Goal: Task Accomplishment & Management: Complete application form

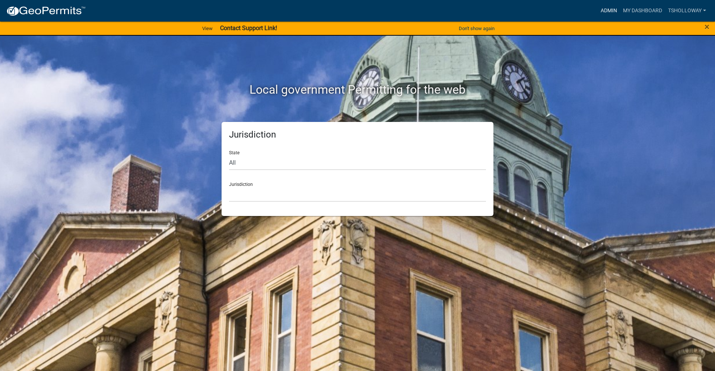
click at [607, 11] on link "Admin" at bounding box center [608, 11] width 22 height 14
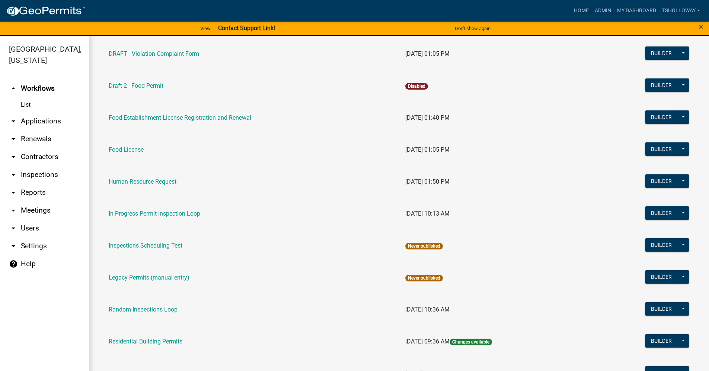
scroll to position [429, 0]
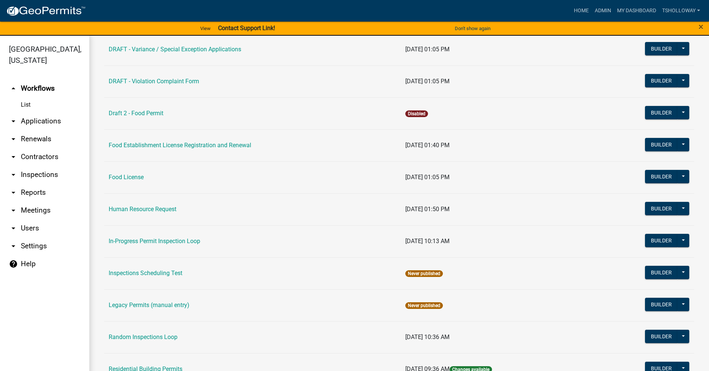
click at [26, 98] on link "List" at bounding box center [44, 105] width 89 height 15
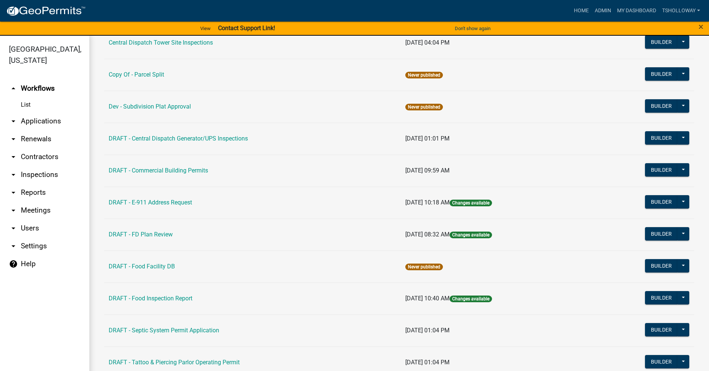
scroll to position [20, 0]
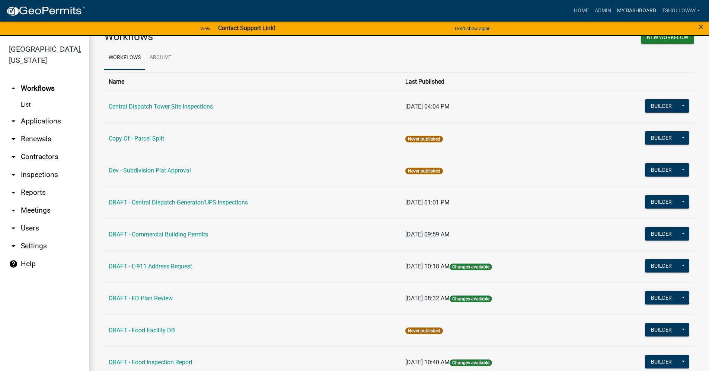
click at [626, 13] on link "My Dashboard" at bounding box center [636, 11] width 45 height 14
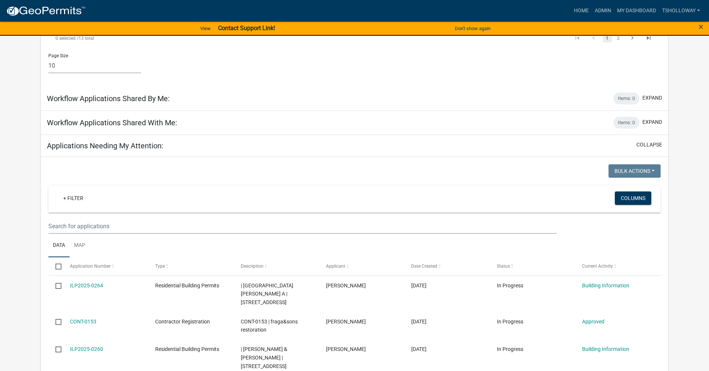
scroll to position [620, 0]
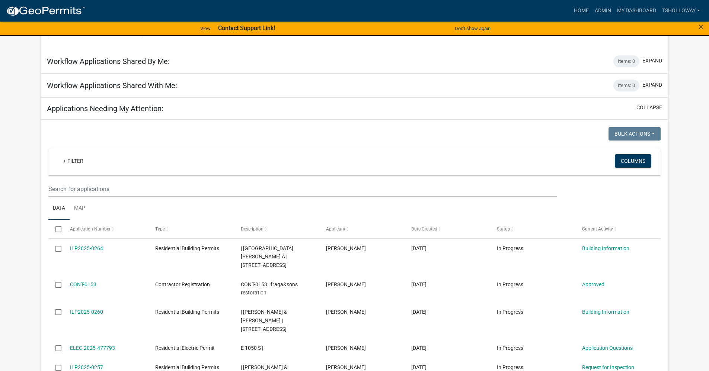
click at [503, 9] on div "Home Admin My Dashboard tsholloway Admin Account Logout" at bounding box center [397, 11] width 611 height 14
click at [575, 11] on link "Home" at bounding box center [581, 11] width 21 height 14
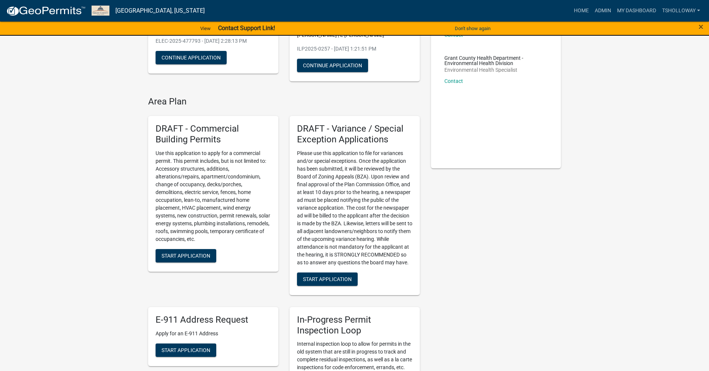
scroll to position [74, 0]
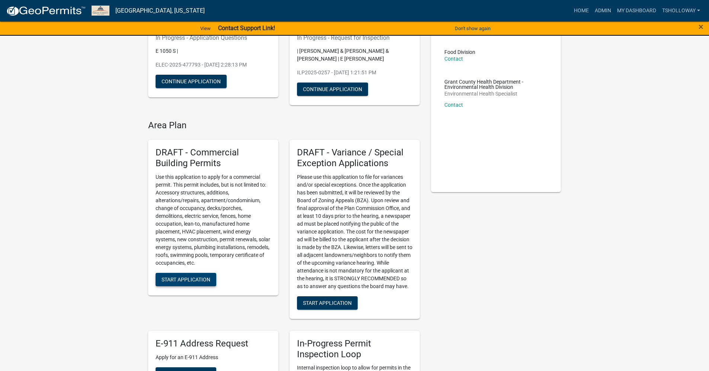
click at [169, 280] on span "Start Application" at bounding box center [186, 280] width 49 height 6
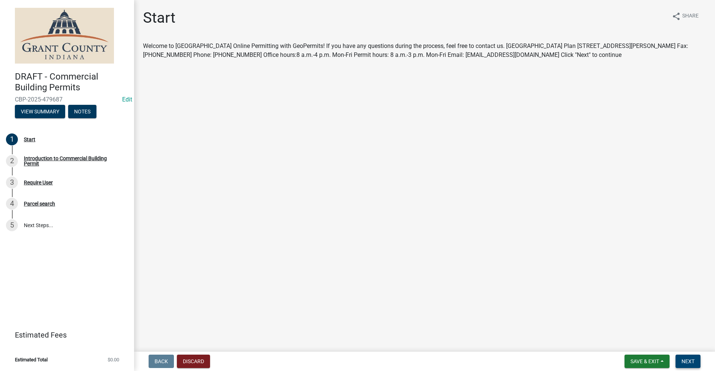
click at [688, 363] on span "Next" at bounding box center [687, 362] width 13 height 6
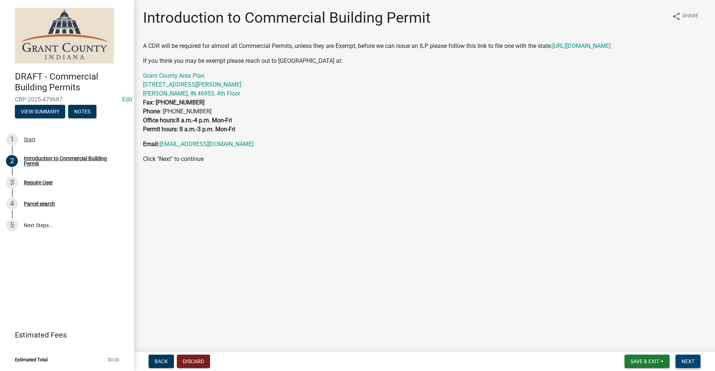
click at [682, 360] on span "Next" at bounding box center [687, 362] width 13 height 6
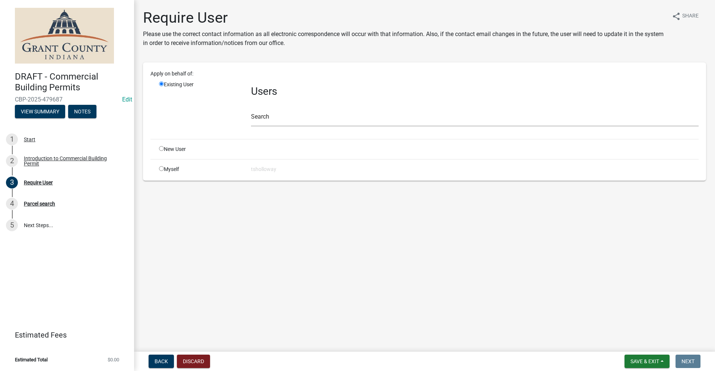
click at [161, 170] on input "radio" at bounding box center [161, 168] width 5 height 5
radio input "true"
radio input "false"
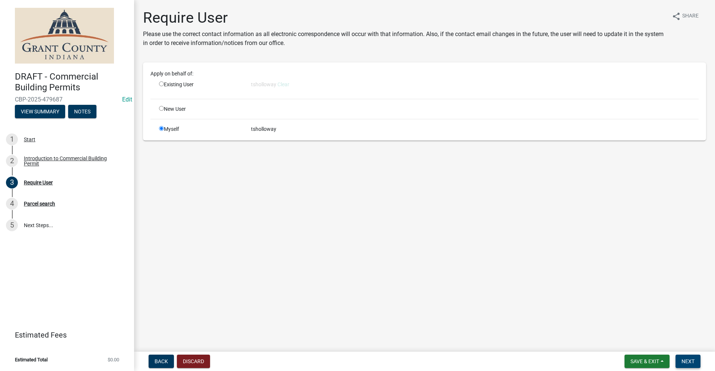
click at [692, 361] on span "Next" at bounding box center [687, 362] width 13 height 6
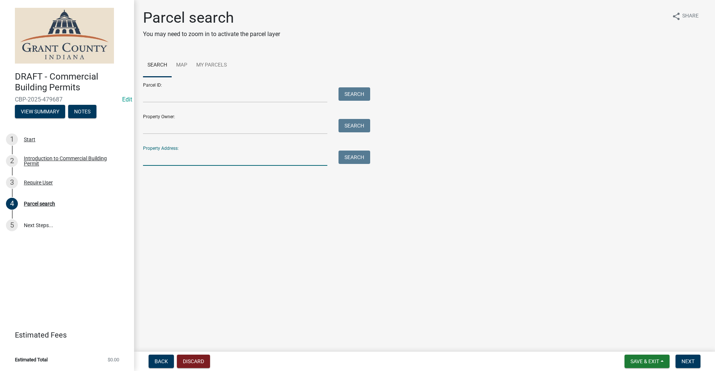
click at [149, 162] on input "Property Address:" at bounding box center [235, 158] width 184 height 15
type input "8816 S 350 E"
click at [355, 157] on button "Search" at bounding box center [354, 157] width 32 height 13
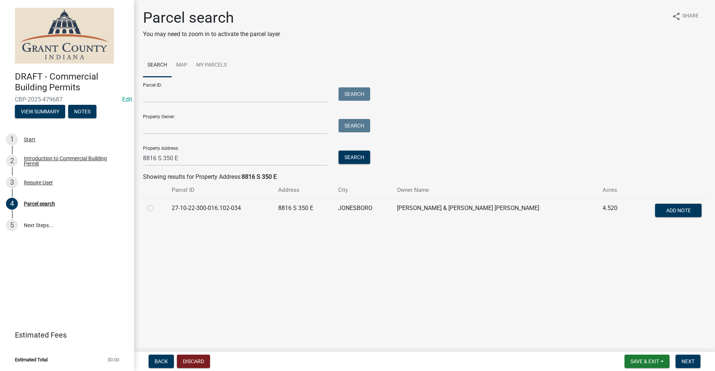
click at [156, 204] on label at bounding box center [156, 204] width 0 height 0
click at [156, 209] on input "radio" at bounding box center [158, 206] width 5 height 5
radio input "true"
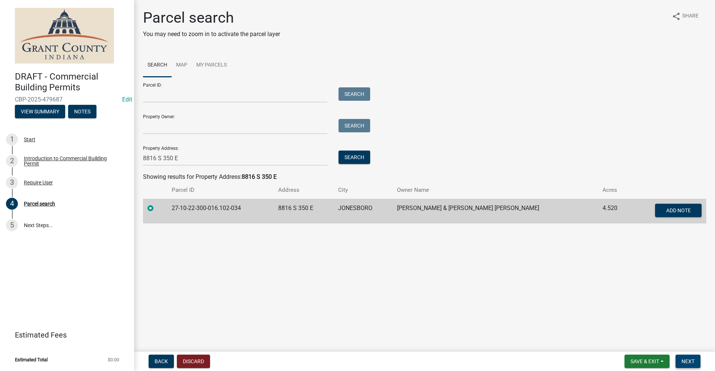
click at [691, 362] on span "Next" at bounding box center [687, 362] width 13 height 6
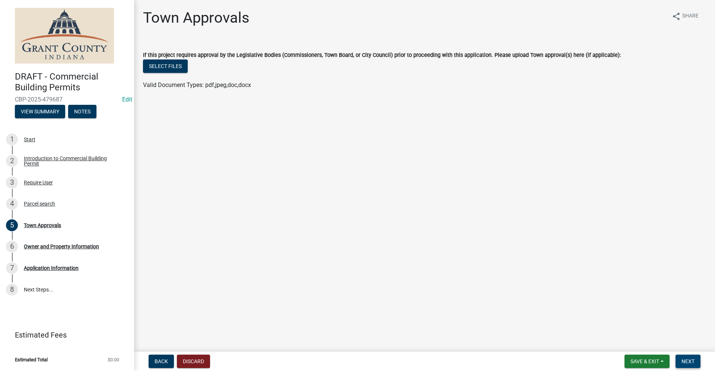
click at [694, 363] on button "Next" at bounding box center [687, 361] width 25 height 13
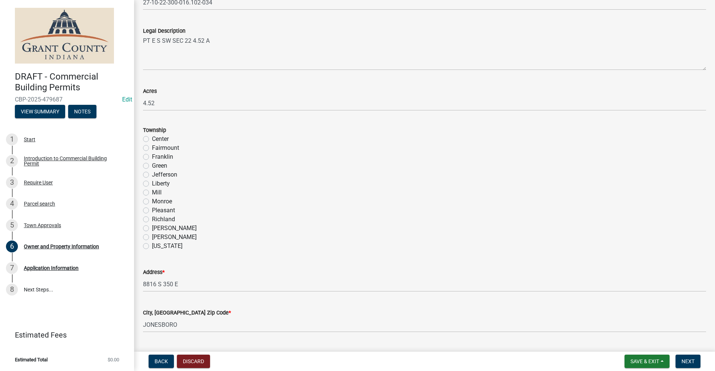
scroll to position [447, 0]
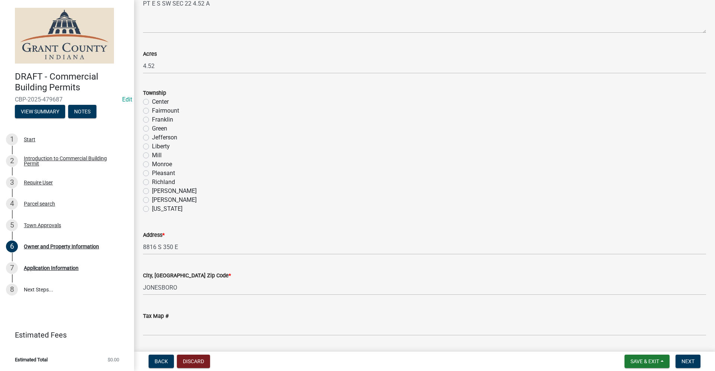
click at [152, 109] on label "Fairmount" at bounding box center [165, 110] width 27 height 9
click at [152, 109] on input "Fairmount" at bounding box center [154, 108] width 5 height 5
radio input "true"
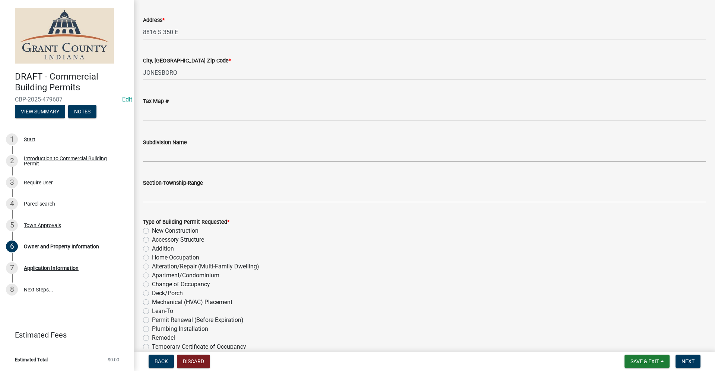
scroll to position [744, 0]
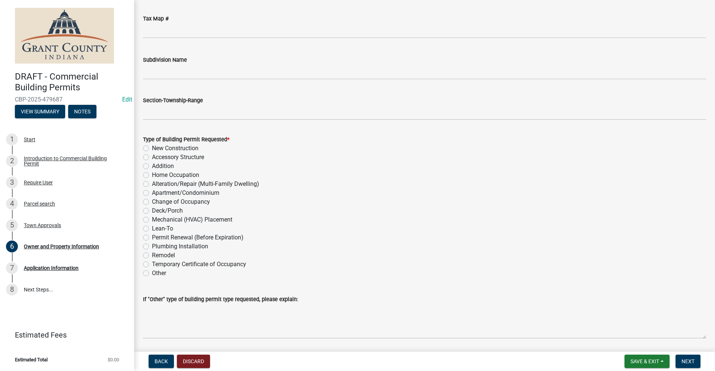
click at [152, 149] on label "New Construction" at bounding box center [175, 148] width 47 height 9
click at [152, 149] on input "New Construction" at bounding box center [154, 146] width 5 height 5
radio input "true"
click at [691, 359] on span "Next" at bounding box center [687, 362] width 13 height 6
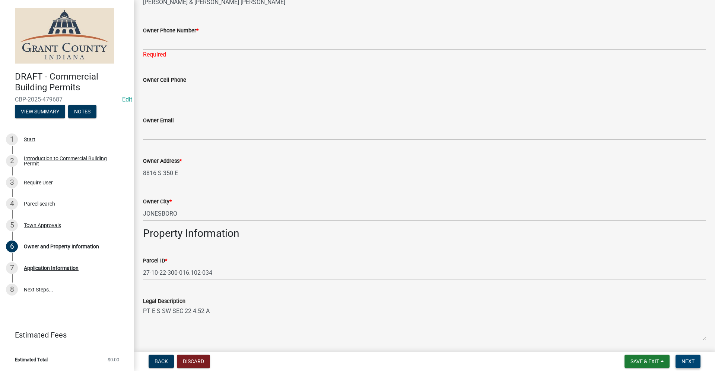
scroll to position [89, 0]
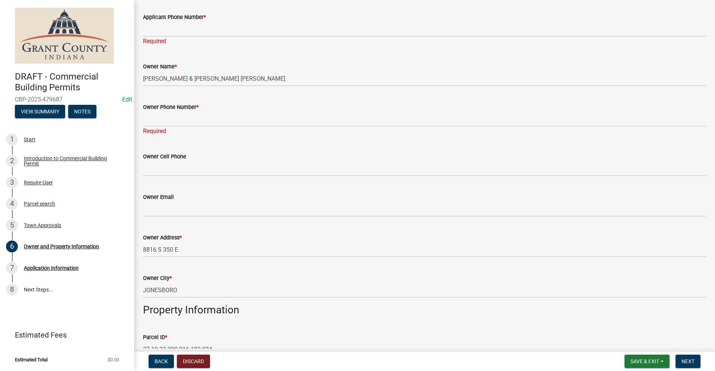
click at [151, 111] on div "Owner Phone Number *" at bounding box center [424, 107] width 563 height 9
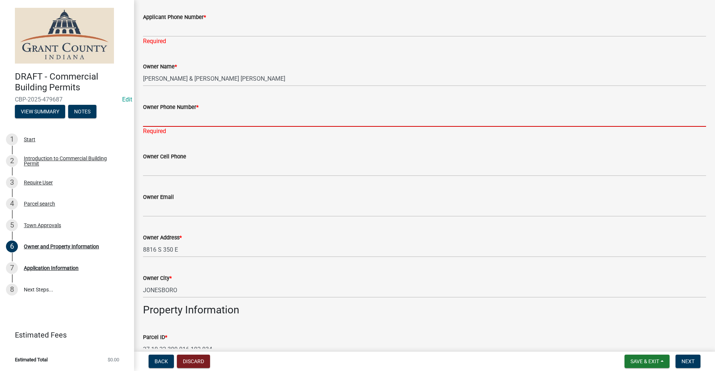
click at [151, 118] on input "Owner Phone Number *" at bounding box center [424, 119] width 563 height 15
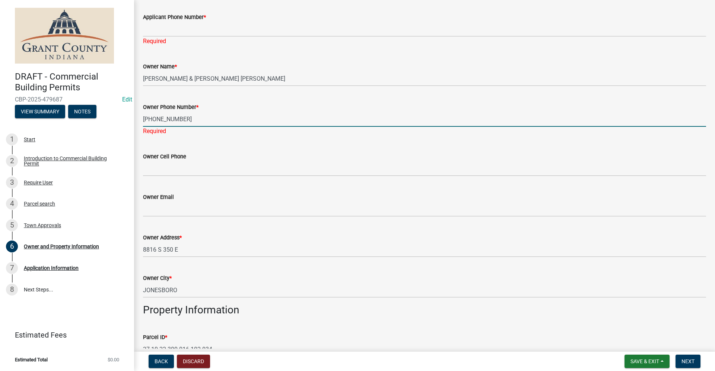
drag, startPoint x: 179, startPoint y: 119, endPoint x: 136, endPoint y: 118, distance: 42.4
click at [132, 118] on div "DRAFT - Commercial Building Permits CBP-2025-479687 Edit View Summary Notes 1 S…" at bounding box center [357, 185] width 715 height 371
type input "[PHONE_NUMBER]"
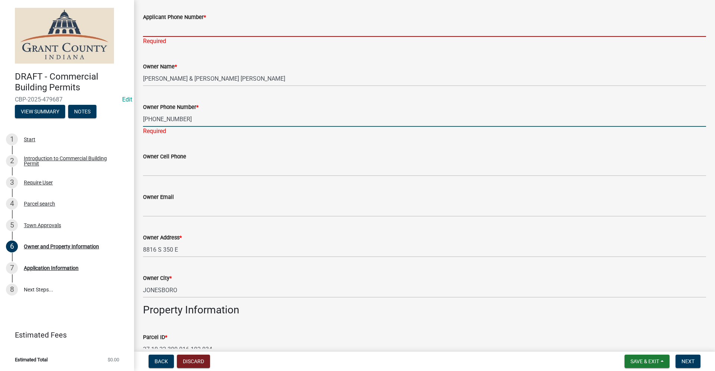
click at [158, 28] on input "Applicant Phone Number *" at bounding box center [424, 29] width 563 height 15
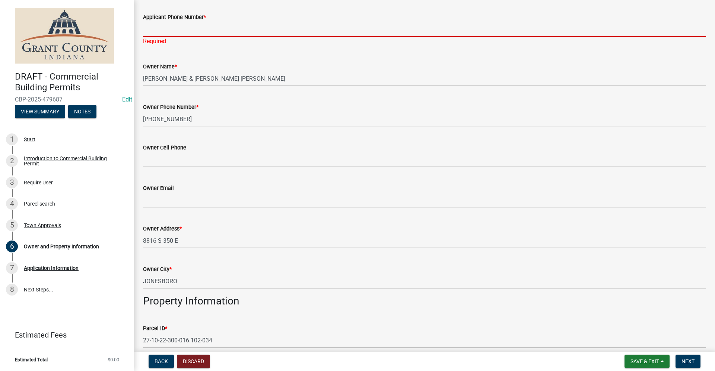
paste input "[PHONE_NUMBER]"
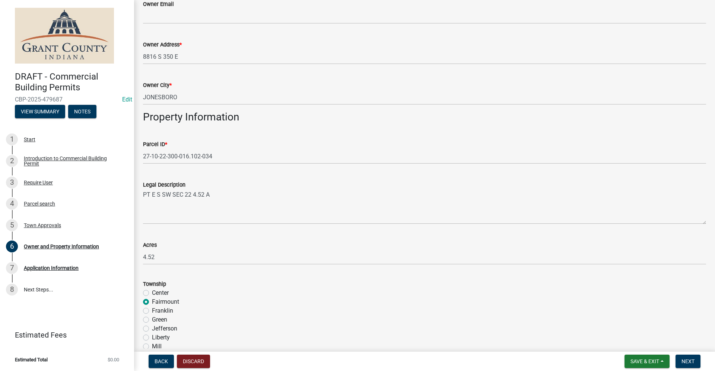
scroll to position [387, 0]
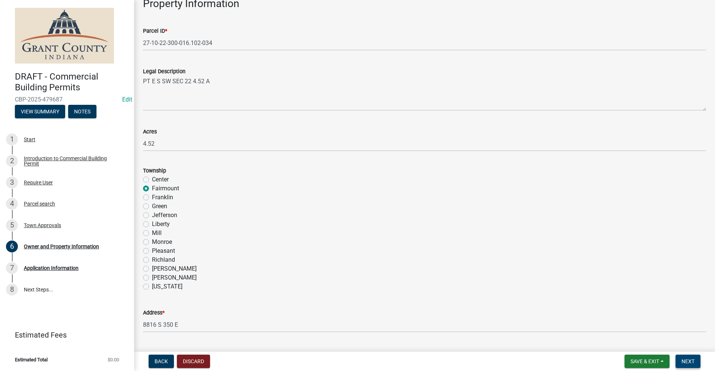
type input "[PHONE_NUMBER]"
click at [689, 364] on span "Next" at bounding box center [687, 362] width 13 height 6
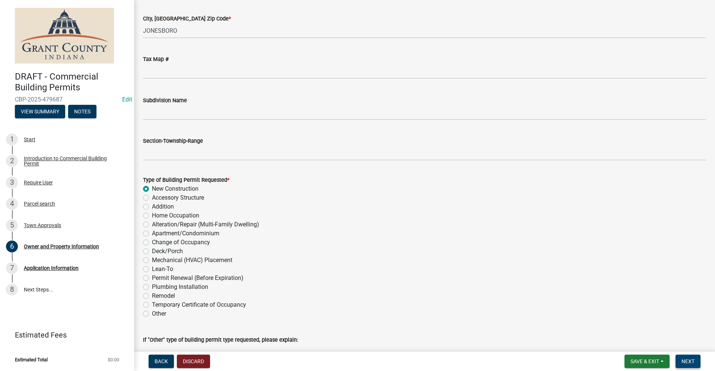
scroll to position [778, 0]
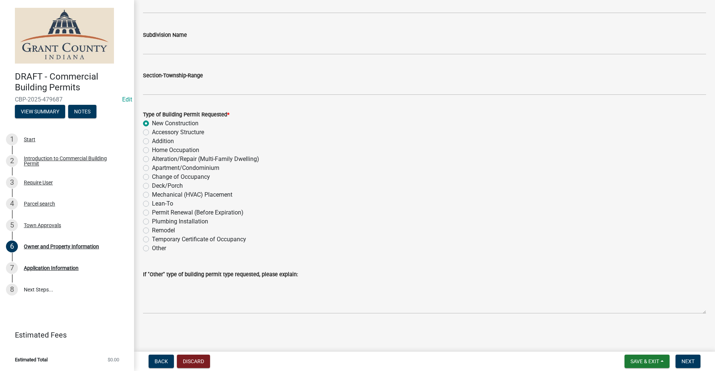
click at [152, 248] on label "Other" at bounding box center [159, 248] width 14 height 9
click at [152, 248] on input "Other" at bounding box center [154, 246] width 5 height 5
radio input "true"
click at [152, 124] on label "New Construction" at bounding box center [175, 123] width 47 height 9
click at [152, 124] on input "New Construction" at bounding box center [154, 121] width 5 height 5
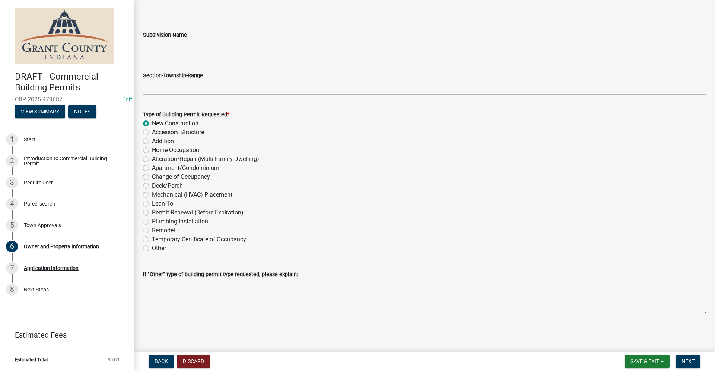
radio input "true"
click at [152, 123] on label "New Construction" at bounding box center [175, 123] width 47 height 9
click at [152, 123] on input "New Construction" at bounding box center [154, 121] width 5 height 5
click at [152, 249] on label "Other" at bounding box center [159, 248] width 14 height 9
click at [152, 249] on input "Other" at bounding box center [154, 246] width 5 height 5
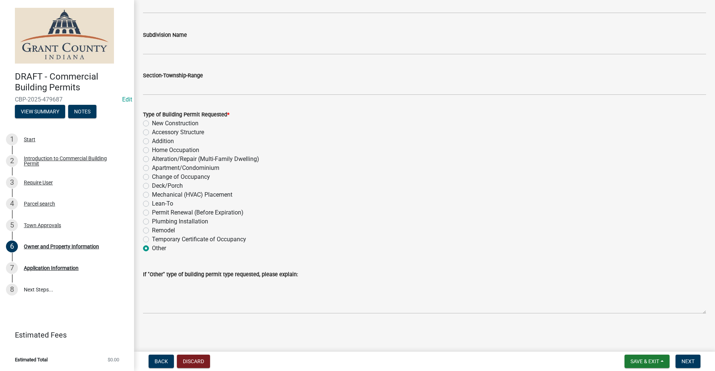
radio input "true"
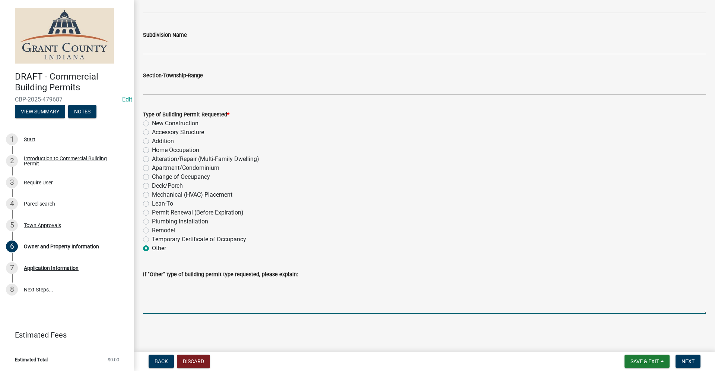
click at [169, 304] on textarea "If "Other" type of building permit type requested, please explain:" at bounding box center [424, 296] width 563 height 35
type textarea "Cell Tower"
click at [687, 363] on span "Next" at bounding box center [687, 362] width 13 height 6
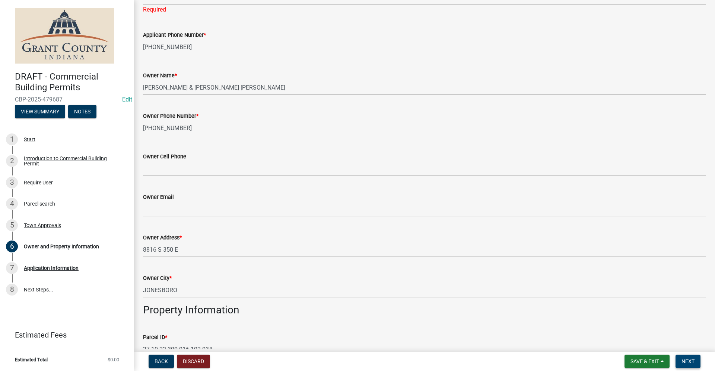
scroll to position [0, 0]
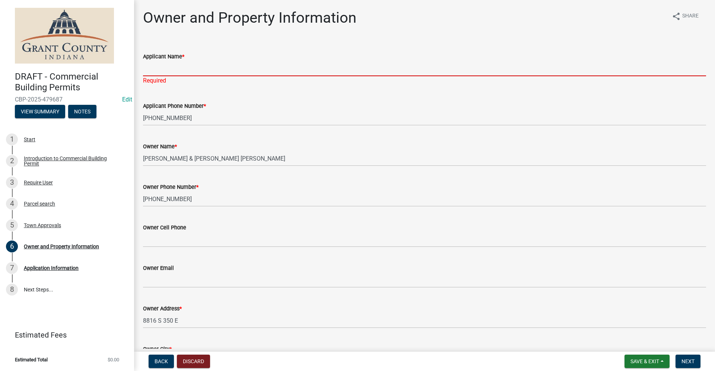
click at [164, 67] on input "Applicant Name *" at bounding box center [424, 68] width 563 height 15
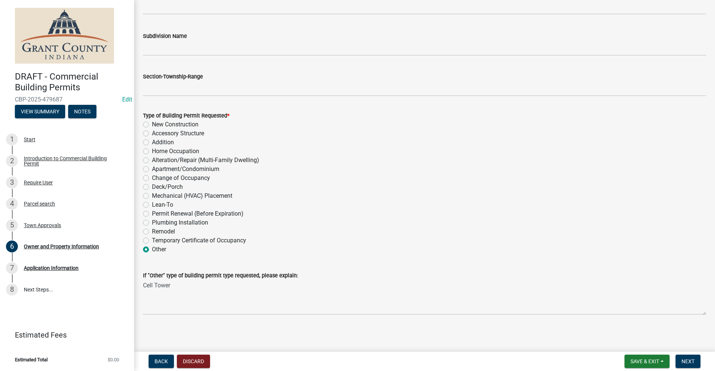
scroll to position [778, 0]
type input "[PERSON_NAME]"
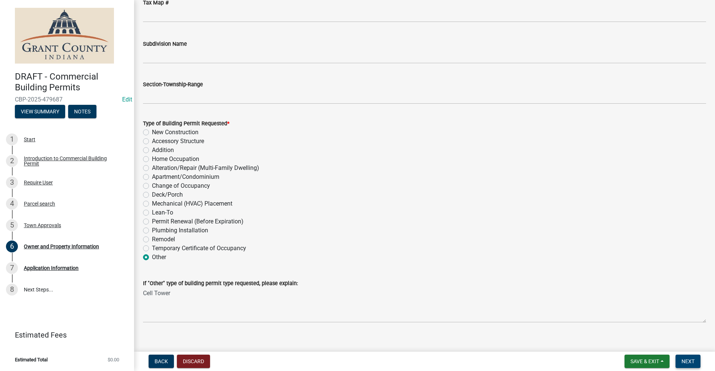
click at [687, 361] on span "Next" at bounding box center [687, 362] width 13 height 6
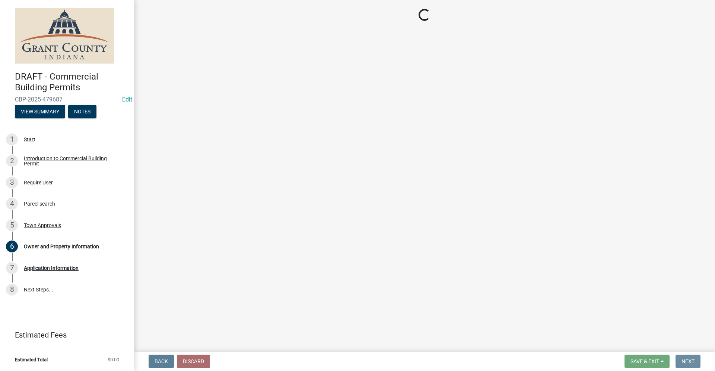
scroll to position [0, 0]
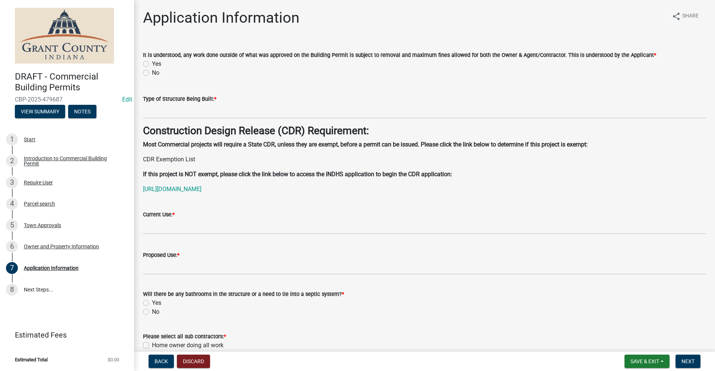
click at [145, 59] on div "It is understood, any work done outside of what was approved on the Building Pe…" at bounding box center [424, 55] width 563 height 9
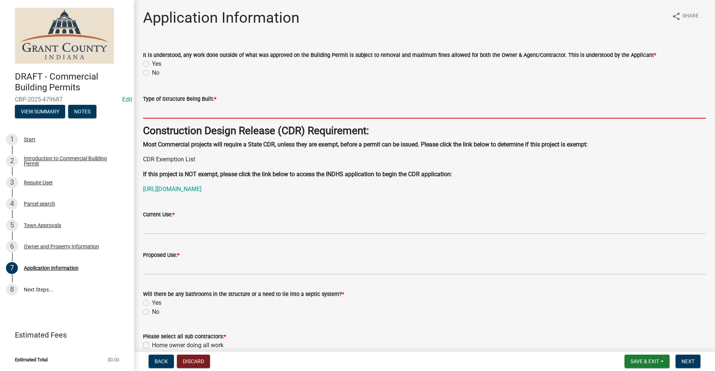
click at [170, 110] on input "Type of Structure Being Built: *" at bounding box center [424, 110] width 563 height 15
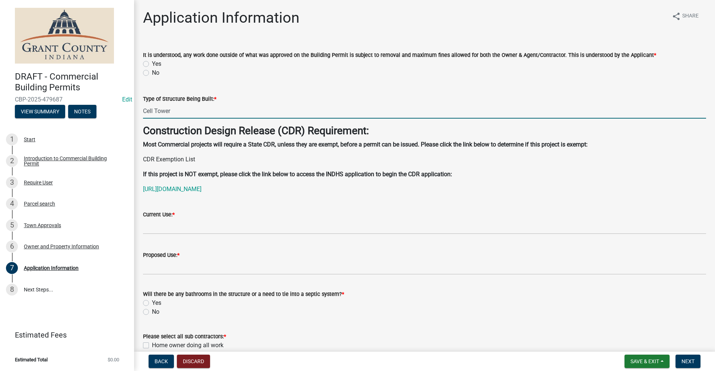
type input "Cell Tower"
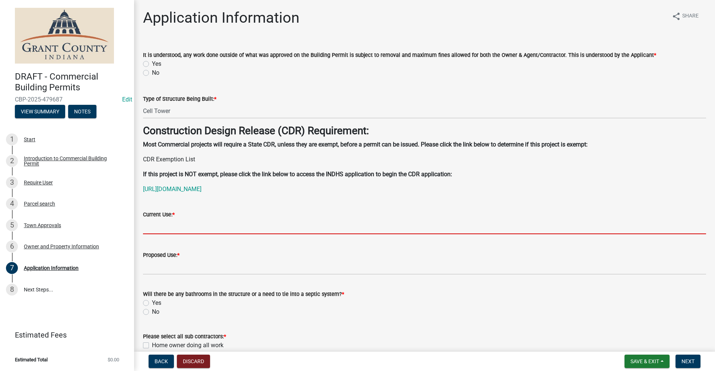
click at [162, 220] on input "Current Use: *" at bounding box center [424, 226] width 563 height 15
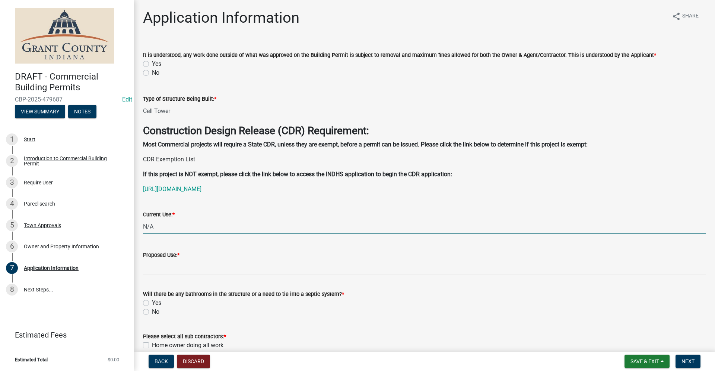
type input "N/A"
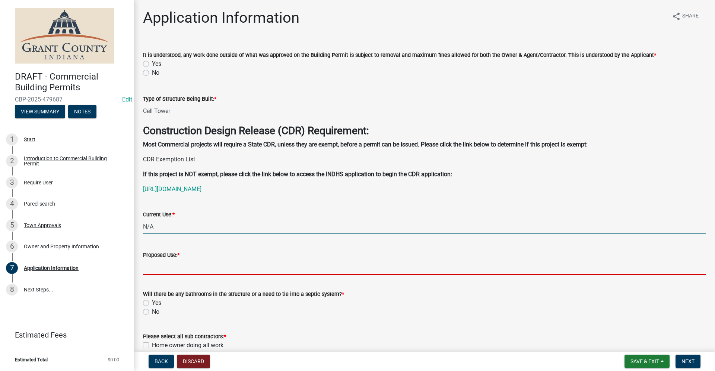
click at [158, 271] on input "Proposed Use: *" at bounding box center [424, 267] width 563 height 15
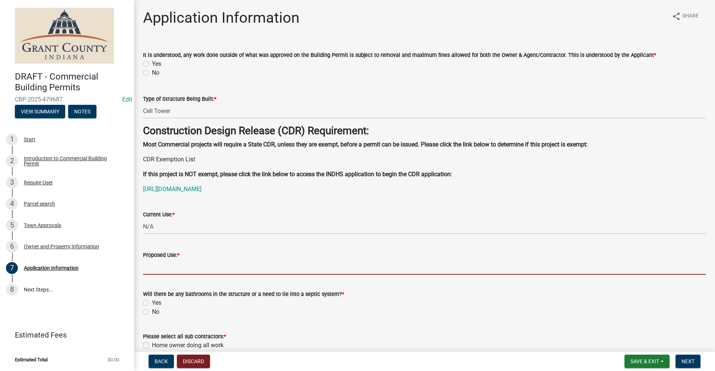
type input "N/A"
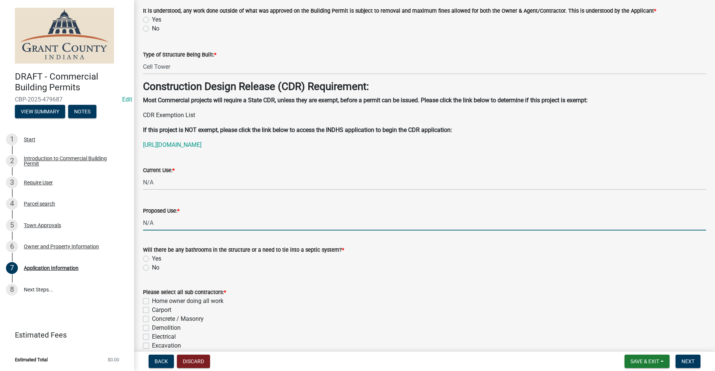
scroll to position [74, 0]
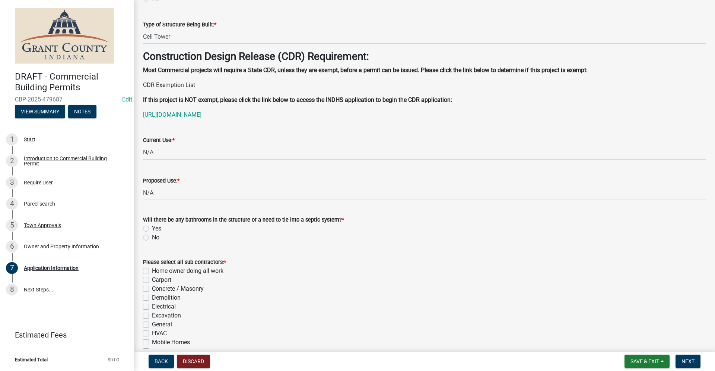
click at [152, 239] on label "No" at bounding box center [155, 237] width 7 height 9
click at [152, 238] on input "No" at bounding box center [154, 235] width 5 height 5
radio input "true"
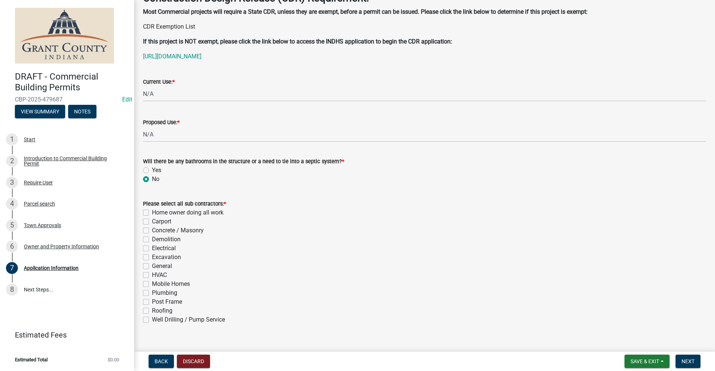
scroll to position [144, 0]
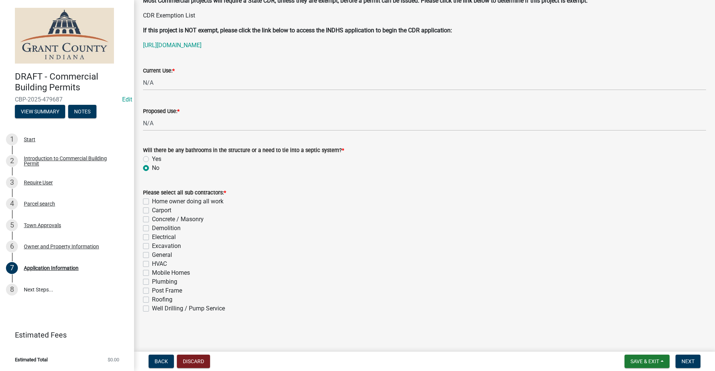
click at [152, 240] on label "Electrical" at bounding box center [164, 237] width 24 height 9
click at [152, 238] on input "Electrical" at bounding box center [154, 235] width 5 height 5
checkbox input "true"
checkbox input "false"
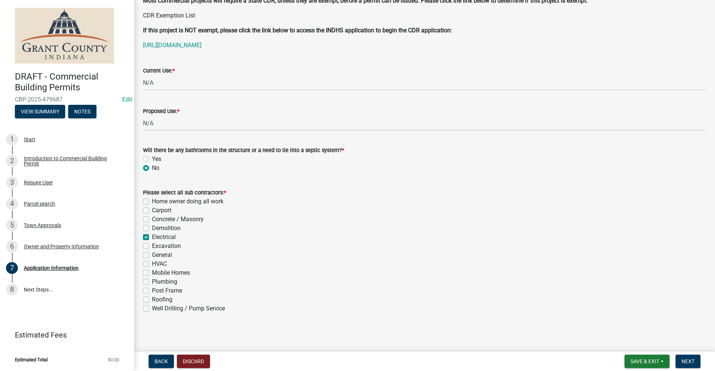
checkbox input "false"
checkbox input "true"
checkbox input "false"
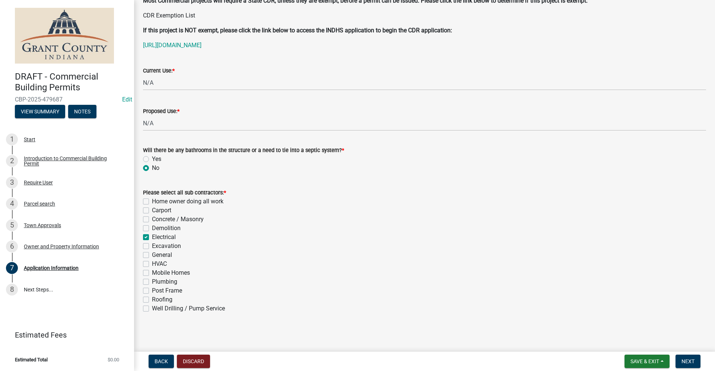
checkbox input "false"
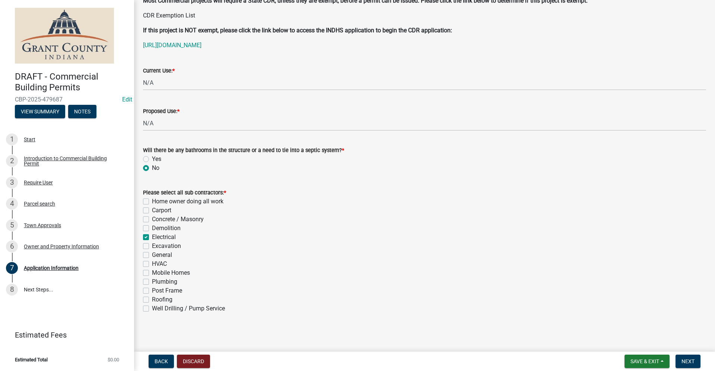
checkbox input "false"
click at [152, 220] on label "Concrete / Masonry" at bounding box center [178, 219] width 52 height 9
click at [152, 220] on input "Concrete / Masonry" at bounding box center [154, 217] width 5 height 5
checkbox input "true"
checkbox input "false"
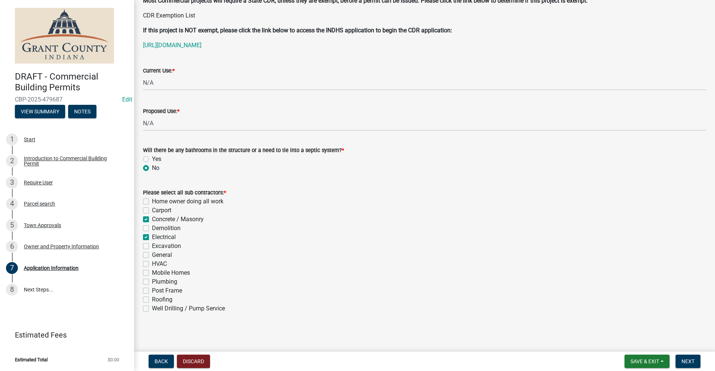
checkbox input "false"
checkbox input "true"
checkbox input "false"
checkbox input "true"
checkbox input "false"
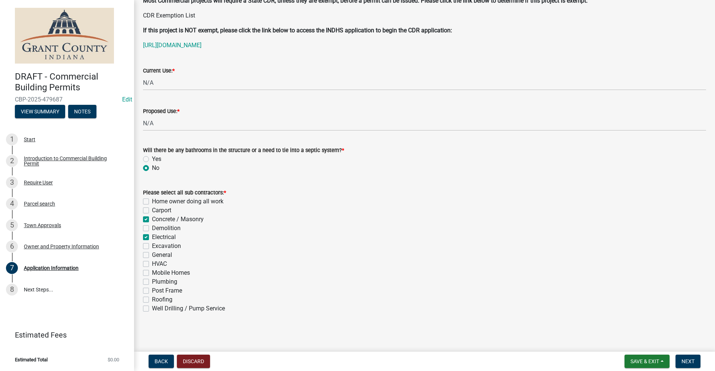
checkbox input "false"
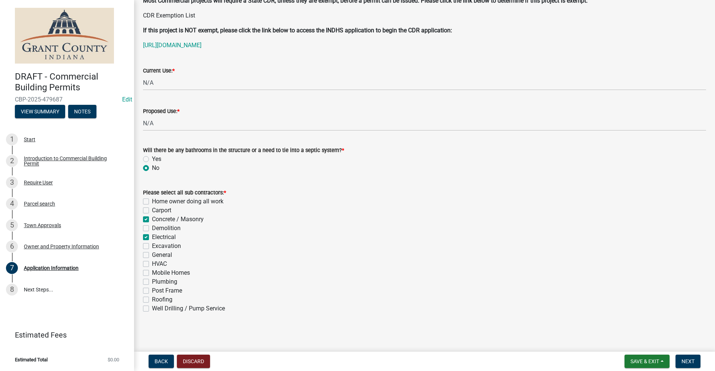
checkbox input "false"
click at [685, 363] on span "Next" at bounding box center [687, 362] width 13 height 6
click at [685, 361] on span "Next" at bounding box center [687, 362] width 13 height 6
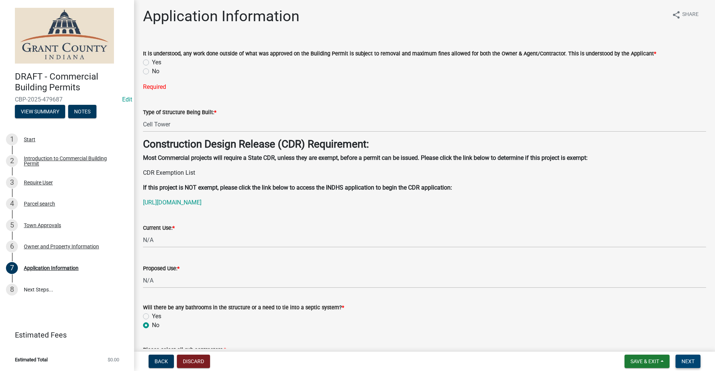
scroll to position [0, 0]
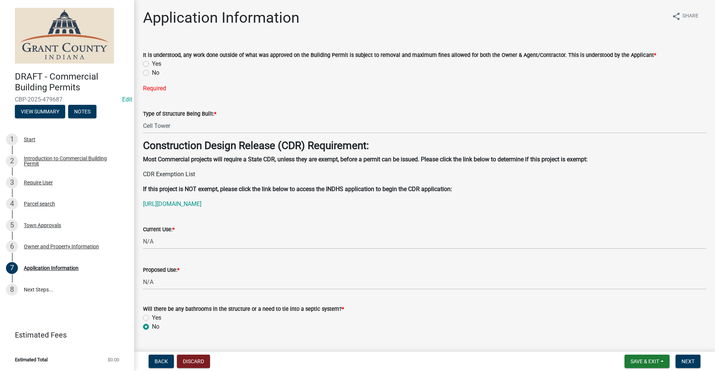
click at [152, 62] on label "Yes" at bounding box center [156, 64] width 9 height 9
click at [152, 62] on input "Yes" at bounding box center [154, 62] width 5 height 5
radio input "true"
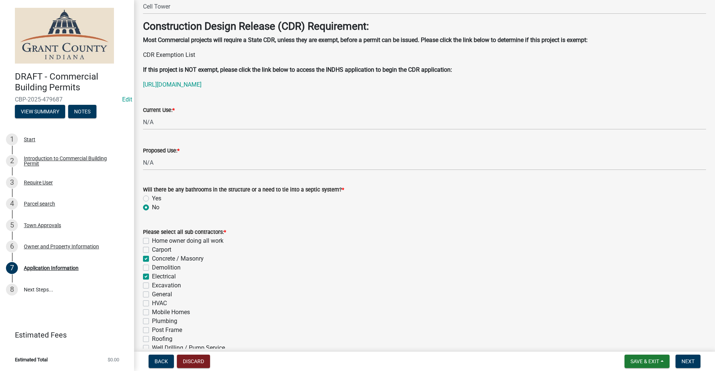
scroll to position [107, 0]
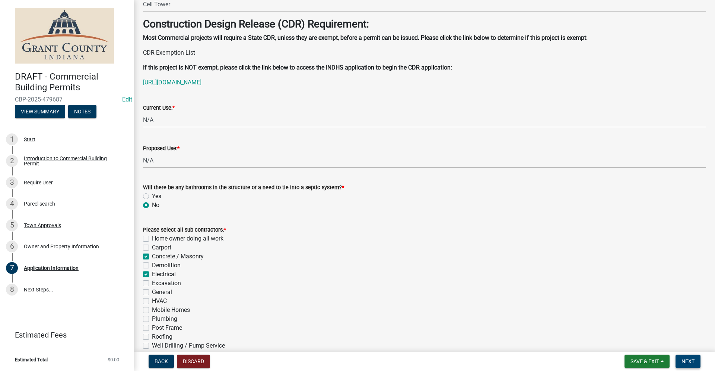
click at [692, 363] on span "Next" at bounding box center [687, 362] width 13 height 6
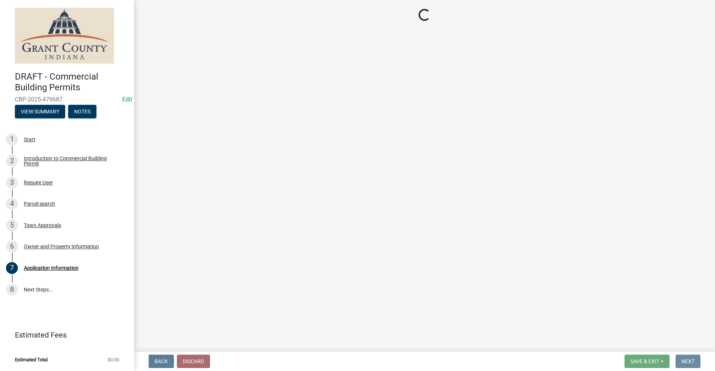
scroll to position [0, 0]
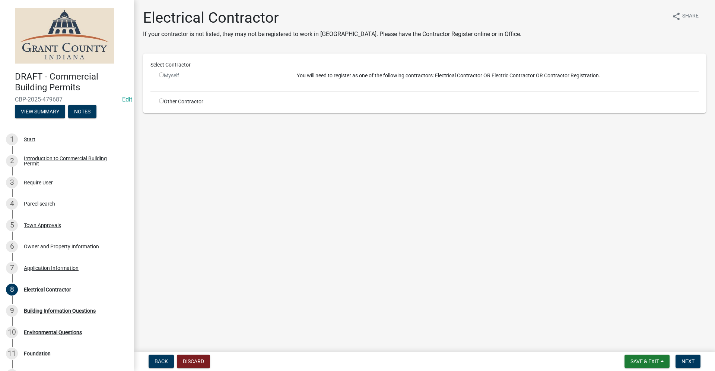
click at [160, 75] on input "radio" at bounding box center [161, 75] width 5 height 5
radio input "false"
click at [161, 100] on input "radio" at bounding box center [161, 101] width 5 height 5
radio input "true"
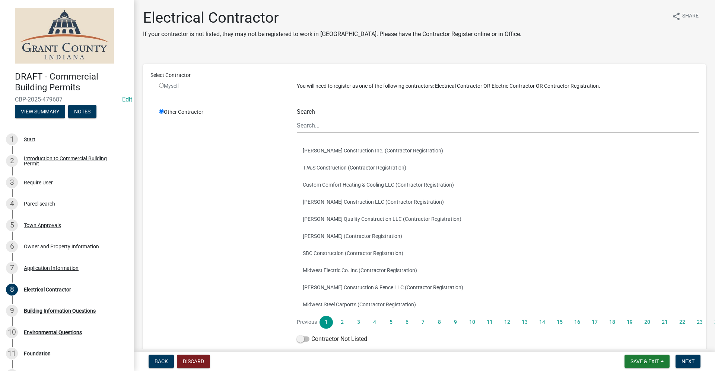
click at [162, 84] on input "radio" at bounding box center [161, 85] width 5 height 5
radio input "false"
radio input "true"
click at [161, 87] on input "radio" at bounding box center [161, 85] width 5 height 5
radio input "false"
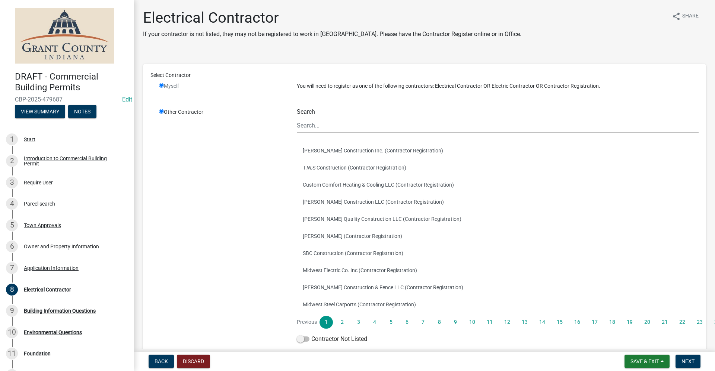
radio input "true"
click at [161, 86] on input "radio" at bounding box center [161, 85] width 5 height 5
radio input "false"
radio input "true"
click at [160, 110] on input "radio" at bounding box center [161, 111] width 5 height 5
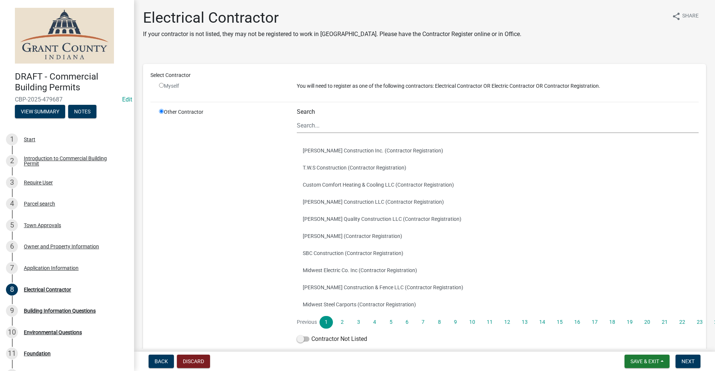
click at [162, 86] on input "radio" at bounding box center [161, 85] width 5 height 5
radio input "false"
radio input "true"
click at [162, 86] on input "radio" at bounding box center [161, 85] width 5 height 5
radio input "false"
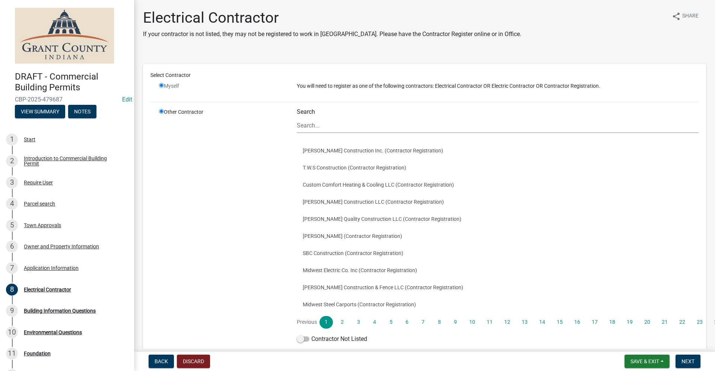
radio input "true"
click at [164, 361] on span "Back" at bounding box center [160, 362] width 13 height 6
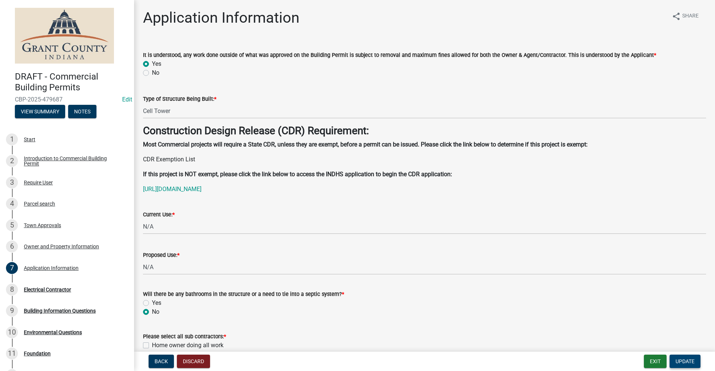
click at [687, 362] on span "Update" at bounding box center [684, 362] width 19 height 6
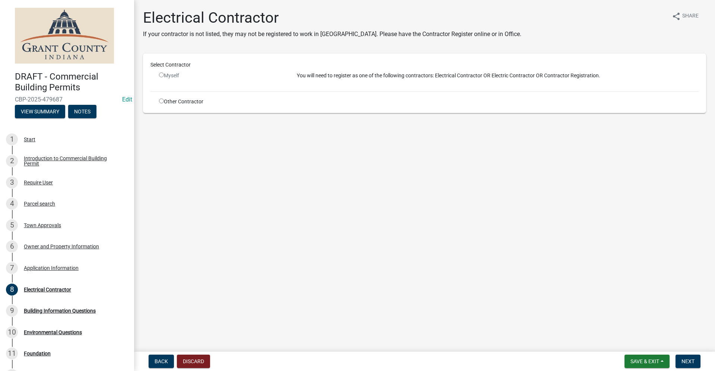
click at [161, 74] on input "radio" at bounding box center [161, 75] width 5 height 5
click at [161, 75] on input "radio" at bounding box center [161, 75] width 5 height 5
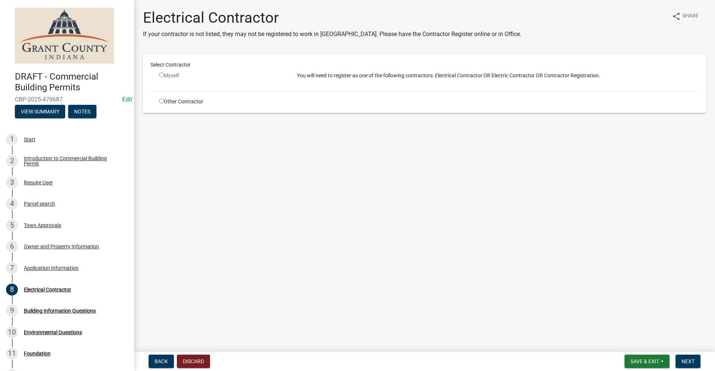
click at [161, 75] on input "radio" at bounding box center [161, 75] width 5 height 5
radio input "false"
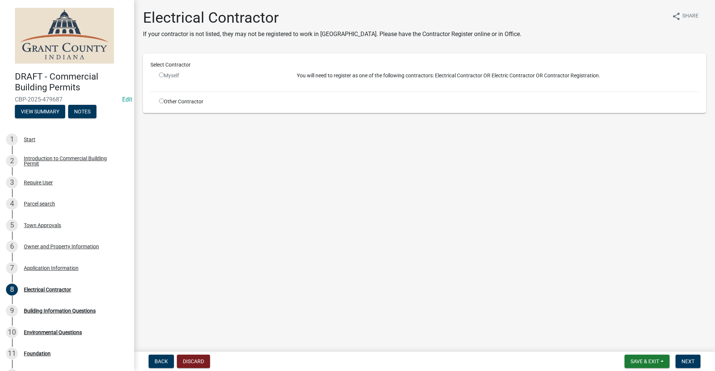
click at [160, 101] on input "radio" at bounding box center [161, 101] width 5 height 5
radio input "true"
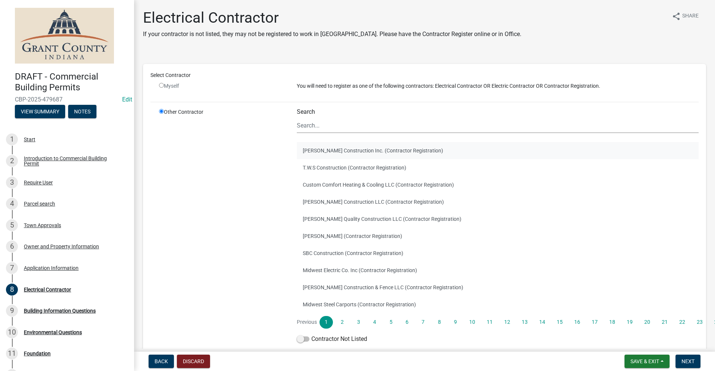
click at [322, 153] on button "[PERSON_NAME] Construction Inc. (Contractor Registration)" at bounding box center [498, 150] width 402 height 17
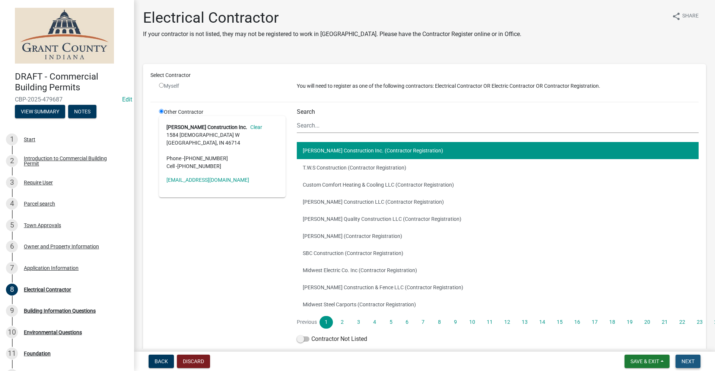
click at [692, 362] on span "Next" at bounding box center [687, 362] width 13 height 6
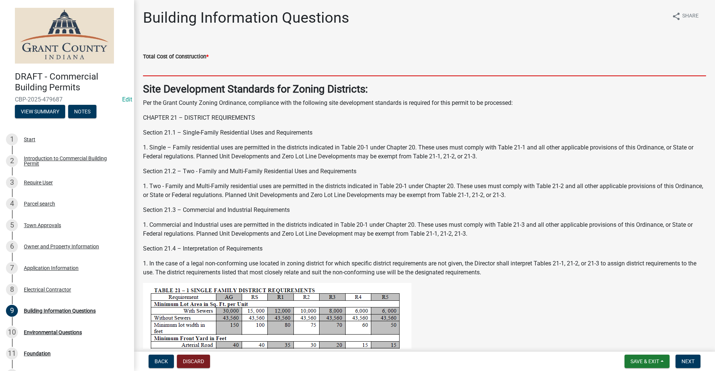
click at [160, 69] on input "text" at bounding box center [424, 68] width 563 height 15
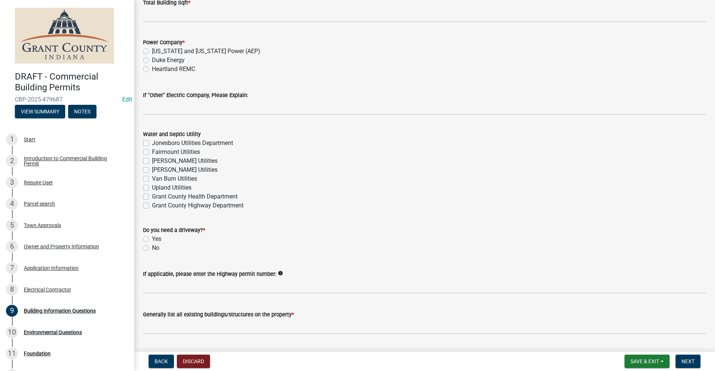
scroll to position [1526, 0]
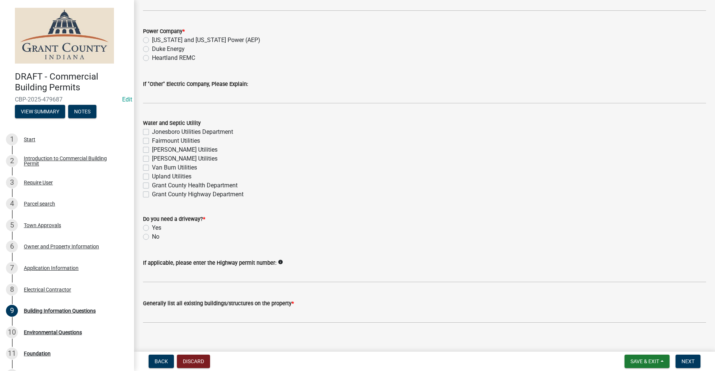
type input "5000000"
click at [152, 41] on label "[US_STATE] and [US_STATE] Power (AEP)" at bounding box center [206, 40] width 108 height 9
click at [152, 41] on input "[US_STATE] and [US_STATE] Power (AEP)" at bounding box center [154, 38] width 5 height 5
radio input "true"
click at [152, 140] on label "Fairmount Utilities" at bounding box center [176, 141] width 48 height 9
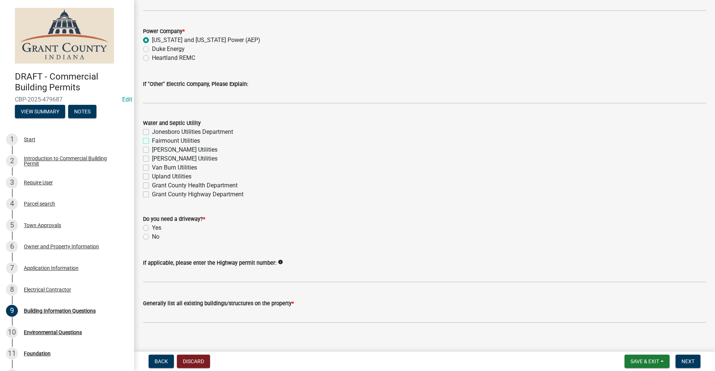
click at [152, 140] on input "Fairmount Utilities" at bounding box center [154, 139] width 5 height 5
checkbox input "true"
checkbox input "false"
checkbox input "true"
checkbox input "false"
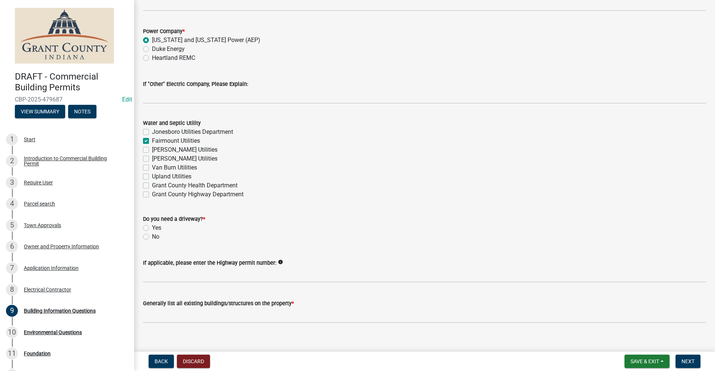
checkbox input "false"
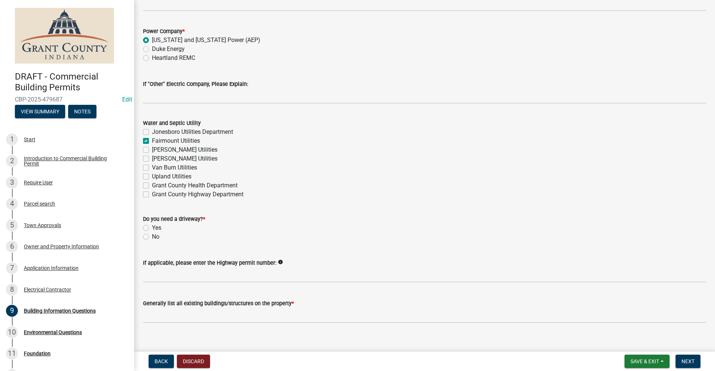
click at [152, 237] on label "No" at bounding box center [155, 237] width 7 height 9
click at [152, 237] on input "No" at bounding box center [154, 235] width 5 height 5
radio input "true"
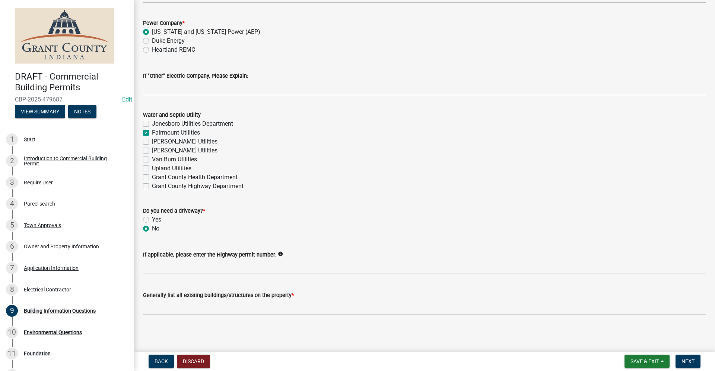
scroll to position [1535, 0]
click at [693, 364] on span "Next" at bounding box center [687, 362] width 13 height 6
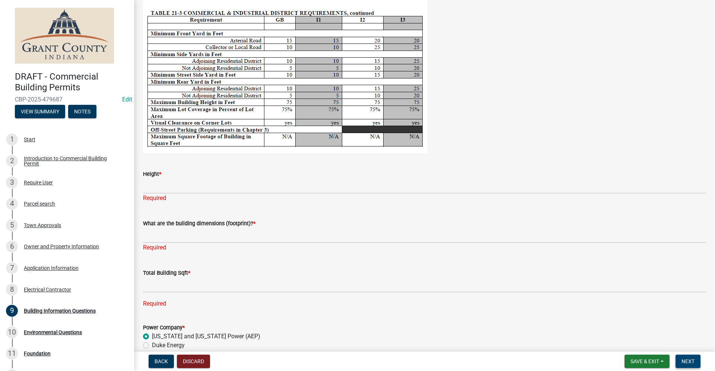
scroll to position [1255, 0]
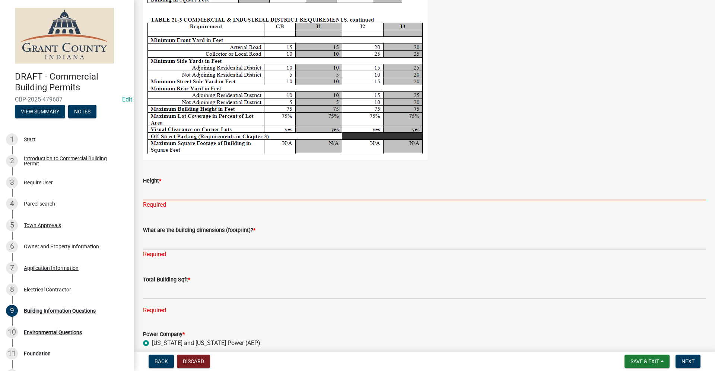
click at [159, 194] on input "Height *" at bounding box center [424, 192] width 563 height 15
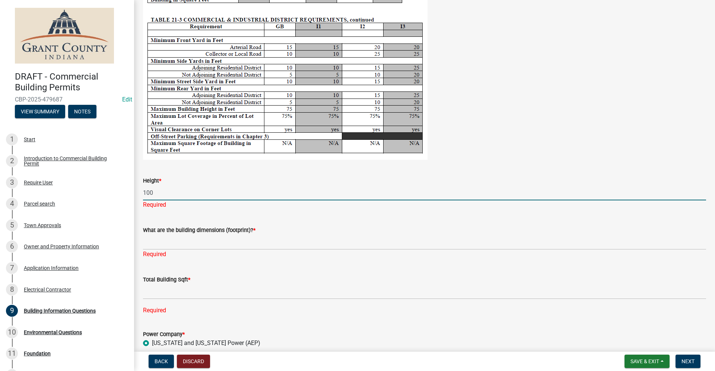
type input "100"
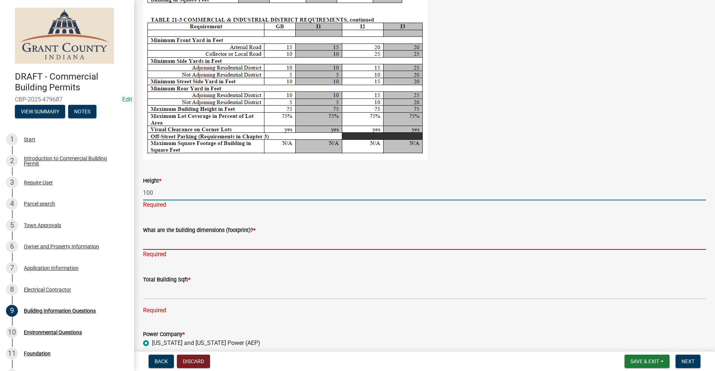
click at [196, 235] on input "What are the building dimensions (footprint)? *" at bounding box center [424, 242] width 563 height 15
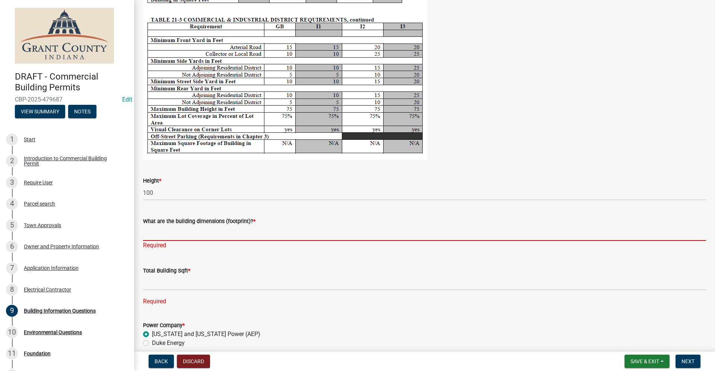
type input "N/A"
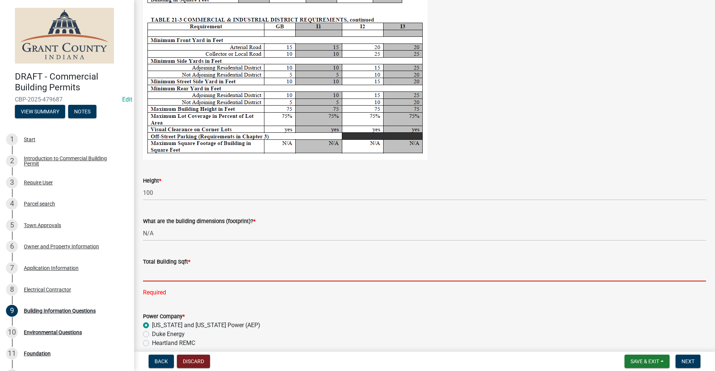
click at [152, 287] on div "Total Building Sqft * Required" at bounding box center [424, 272] width 563 height 50
type input "0"
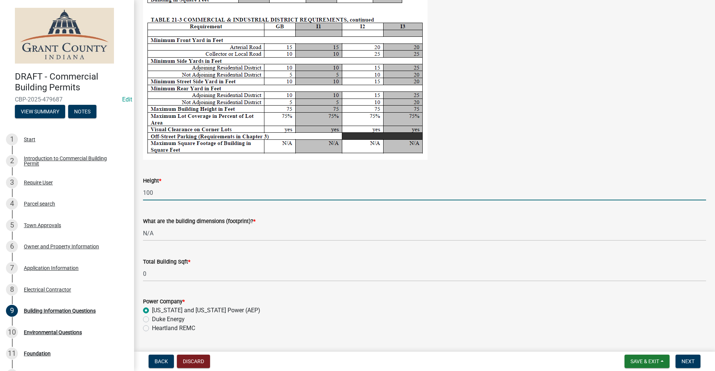
drag, startPoint x: 155, startPoint y: 191, endPoint x: 130, endPoint y: 192, distance: 25.3
click at [130, 192] on div "DRAFT - Commercial Building Permits CBP-2025-479687 Edit View Summary Notes 1 S…" at bounding box center [357, 185] width 715 height 371
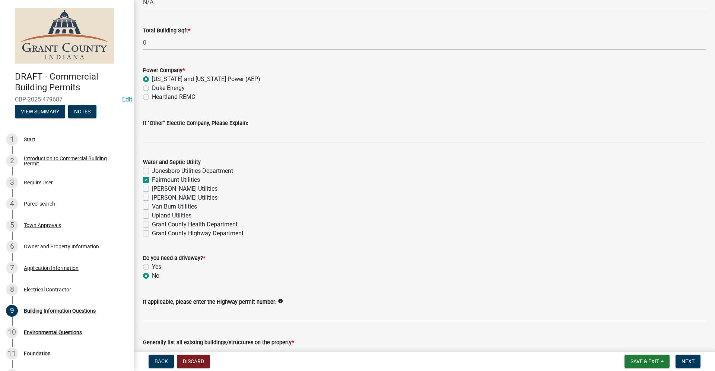
scroll to position [1544, 0]
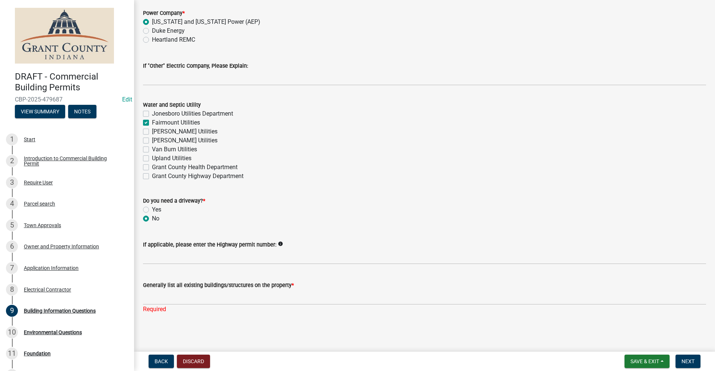
type input "200"
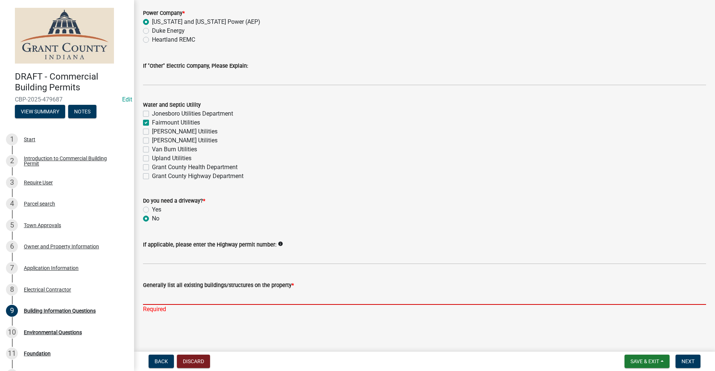
click at [166, 298] on input "Generally list all existing buildings/structures on the property *" at bounding box center [424, 297] width 563 height 15
type input "N/A"
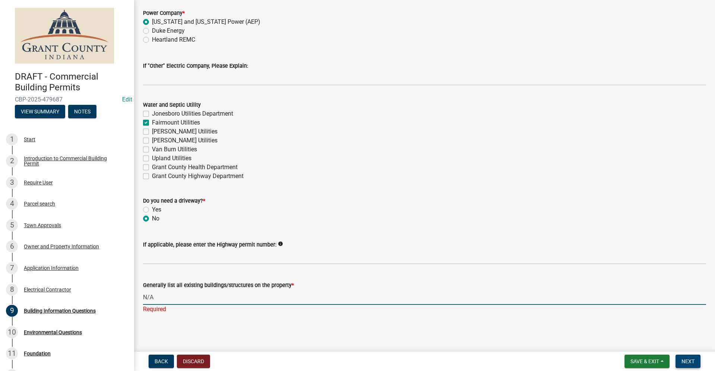
click at [688, 364] on span "Next" at bounding box center [687, 362] width 13 height 6
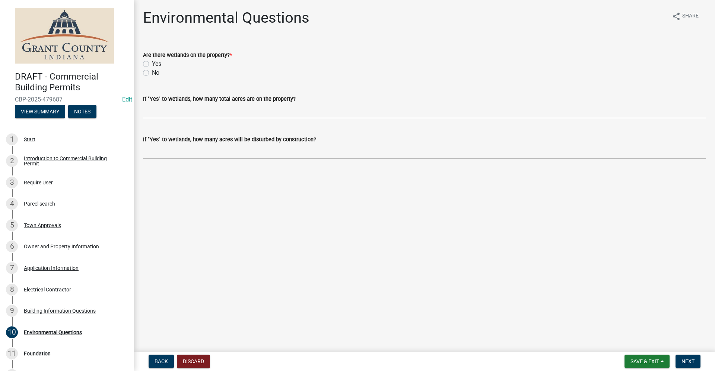
click at [152, 74] on label "No" at bounding box center [155, 72] width 7 height 9
click at [152, 73] on input "No" at bounding box center [154, 70] width 5 height 5
radio input "true"
click at [685, 362] on span "Next" at bounding box center [687, 362] width 13 height 6
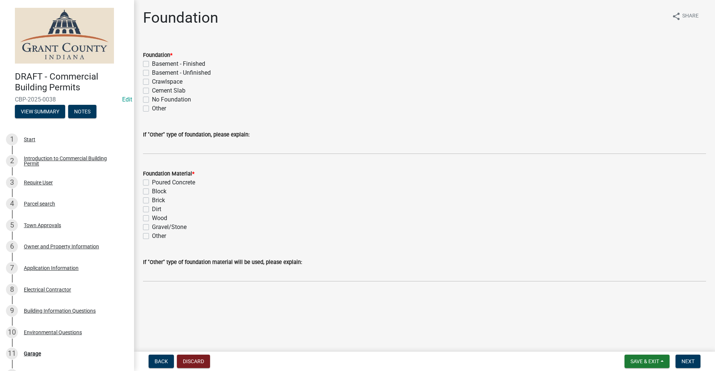
click at [152, 91] on label "Cement Slab" at bounding box center [168, 90] width 33 height 9
click at [152, 91] on input "Cement Slab" at bounding box center [154, 88] width 5 height 5
checkbox input "true"
checkbox input "false"
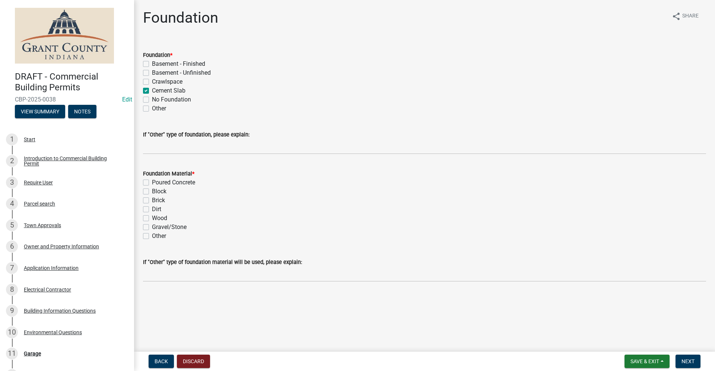
checkbox input "false"
checkbox input "true"
checkbox input "false"
click at [152, 183] on label "Poured Concrete" at bounding box center [173, 182] width 43 height 9
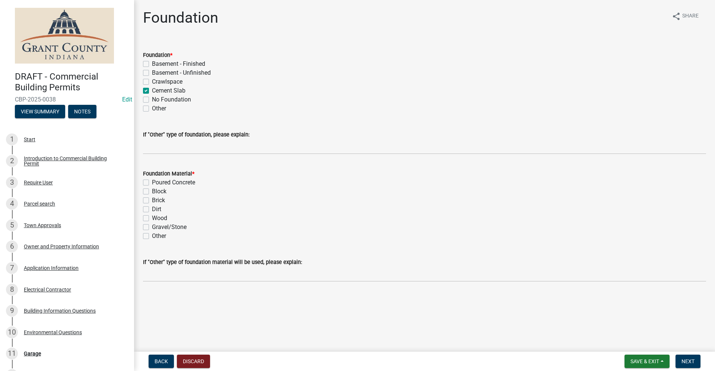
click at [152, 183] on input "Poured Concrete" at bounding box center [154, 180] width 5 height 5
checkbox input "true"
checkbox input "false"
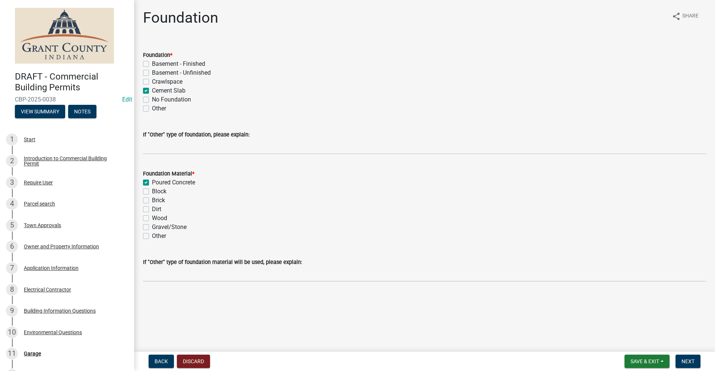
checkbox input "false"
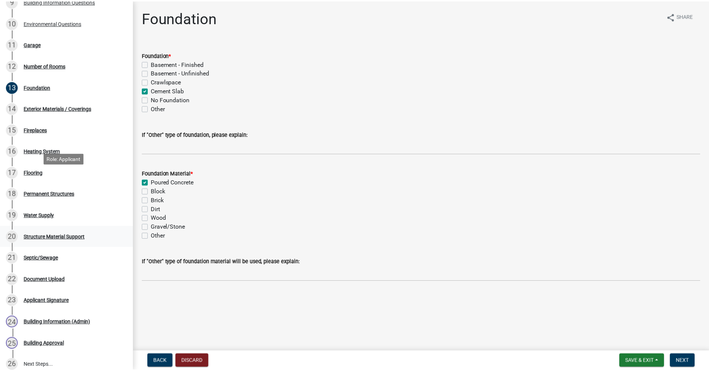
scroll to position [367, 0]
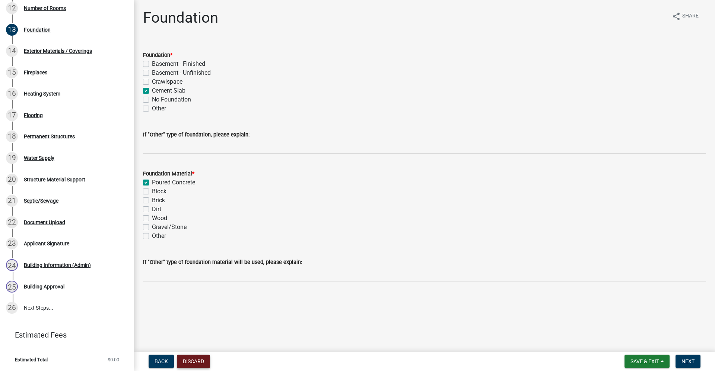
click at [195, 362] on button "Discard" at bounding box center [193, 361] width 33 height 13
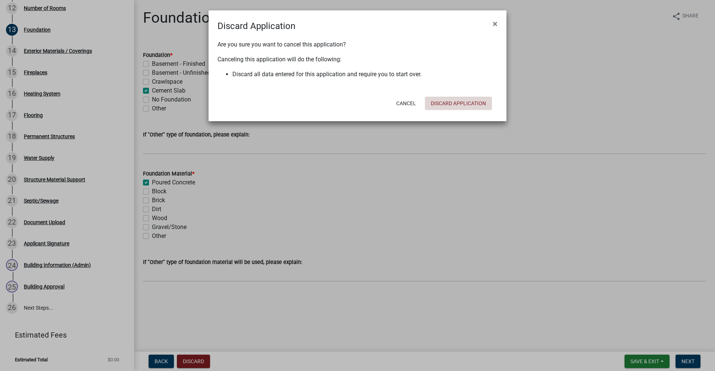
click at [443, 105] on button "Discard Application" at bounding box center [458, 103] width 67 height 13
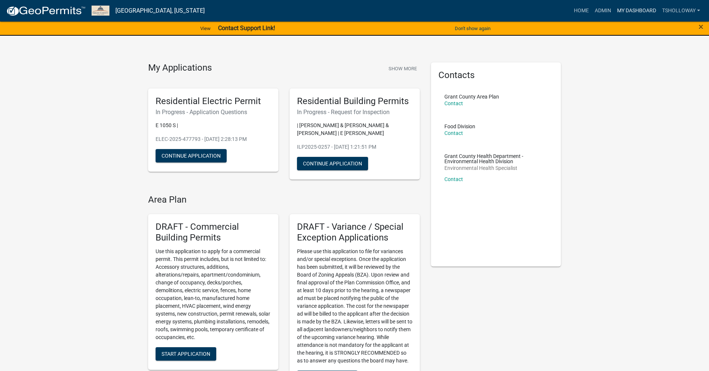
click at [625, 9] on link "My Dashboard" at bounding box center [636, 11] width 45 height 14
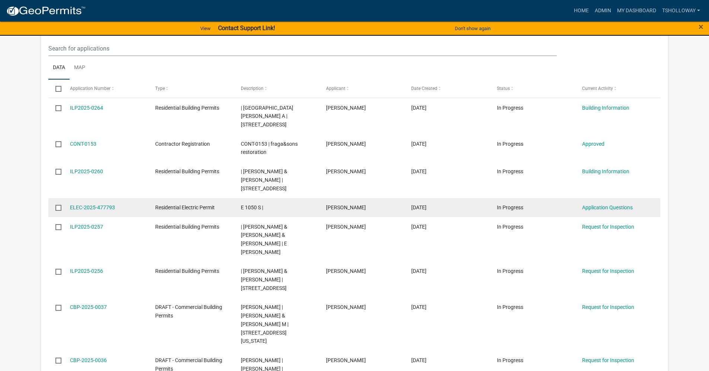
scroll to position [768, 0]
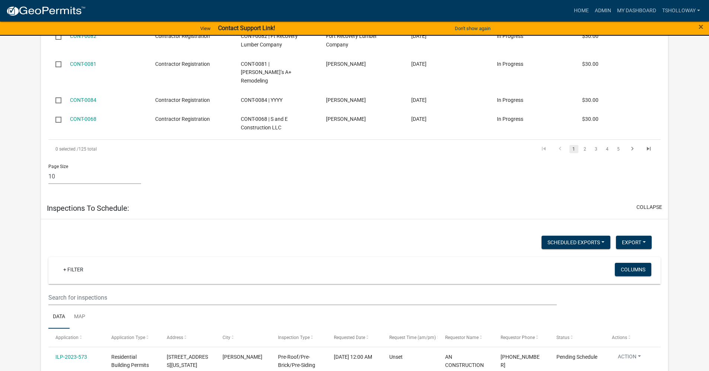
scroll to position [1451, 0]
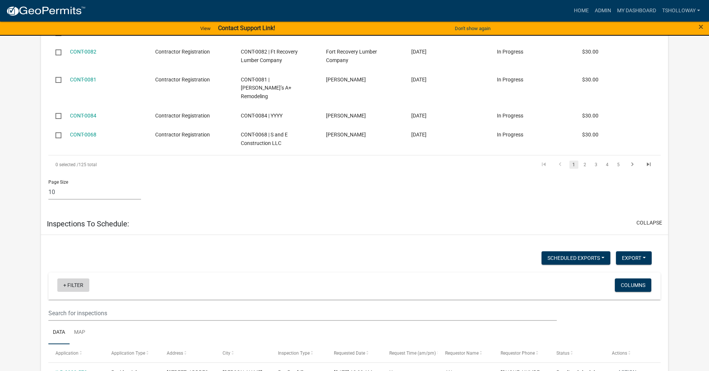
click at [68, 279] on link "+ Filter" at bounding box center [73, 285] width 32 height 13
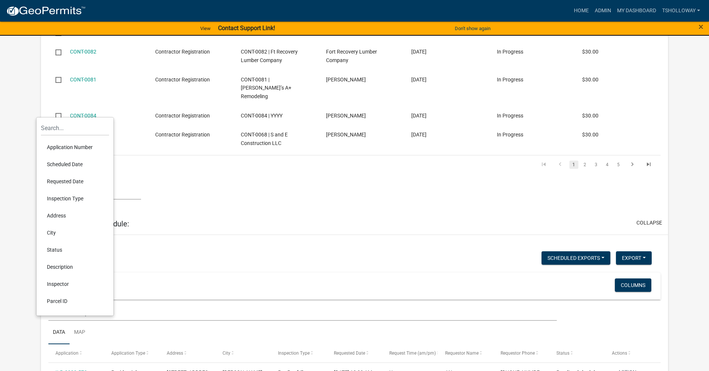
click at [97, 279] on div "+ Filter" at bounding box center [253, 286] width 403 height 15
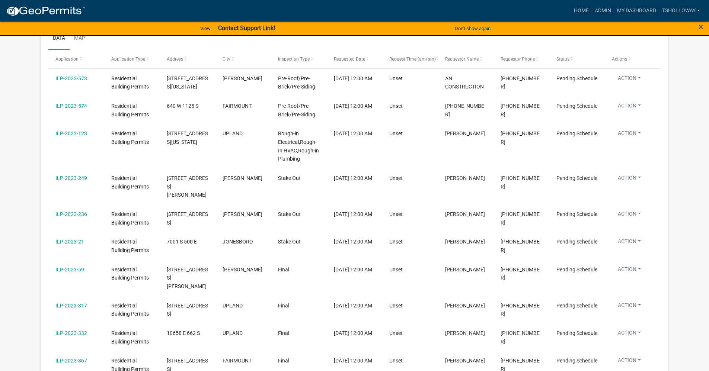
scroll to position [1861, 0]
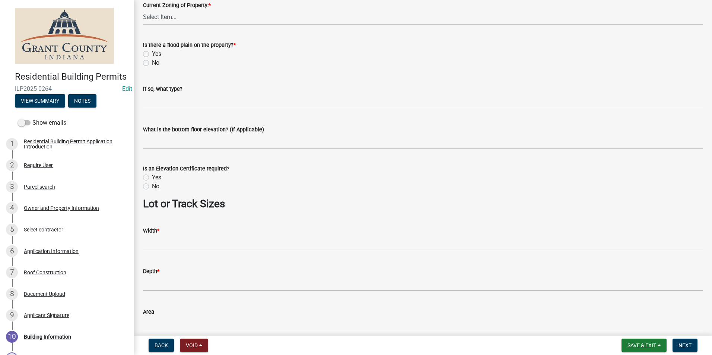
scroll to position [498, 0]
